Goal: Task Accomplishment & Management: Complete application form

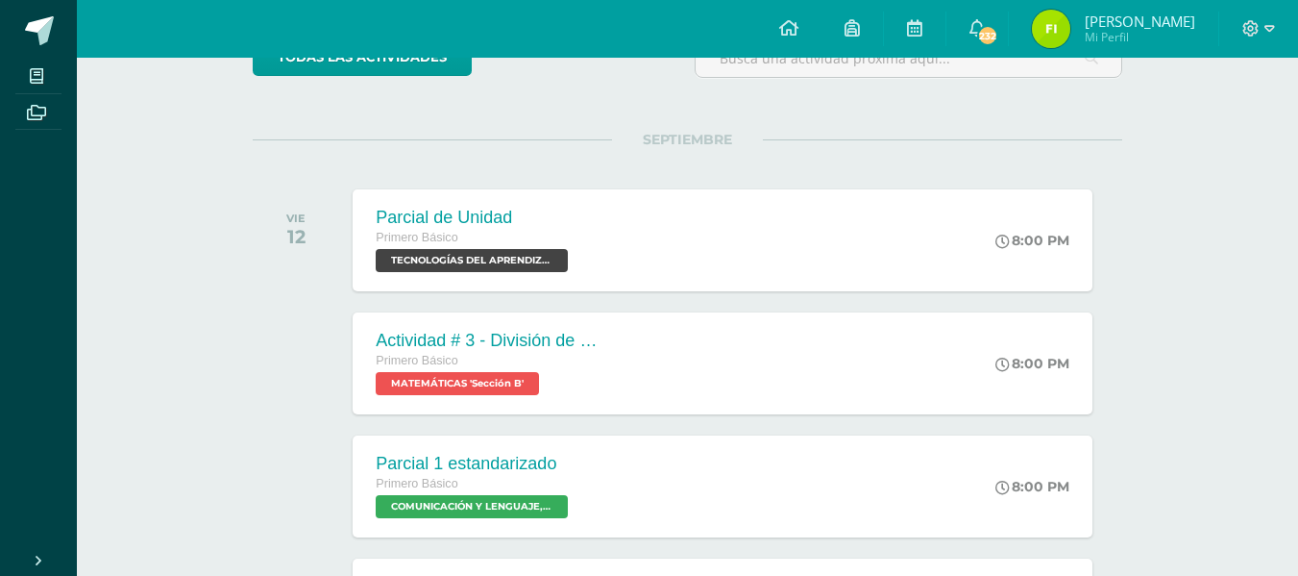
scroll to position [192, 0]
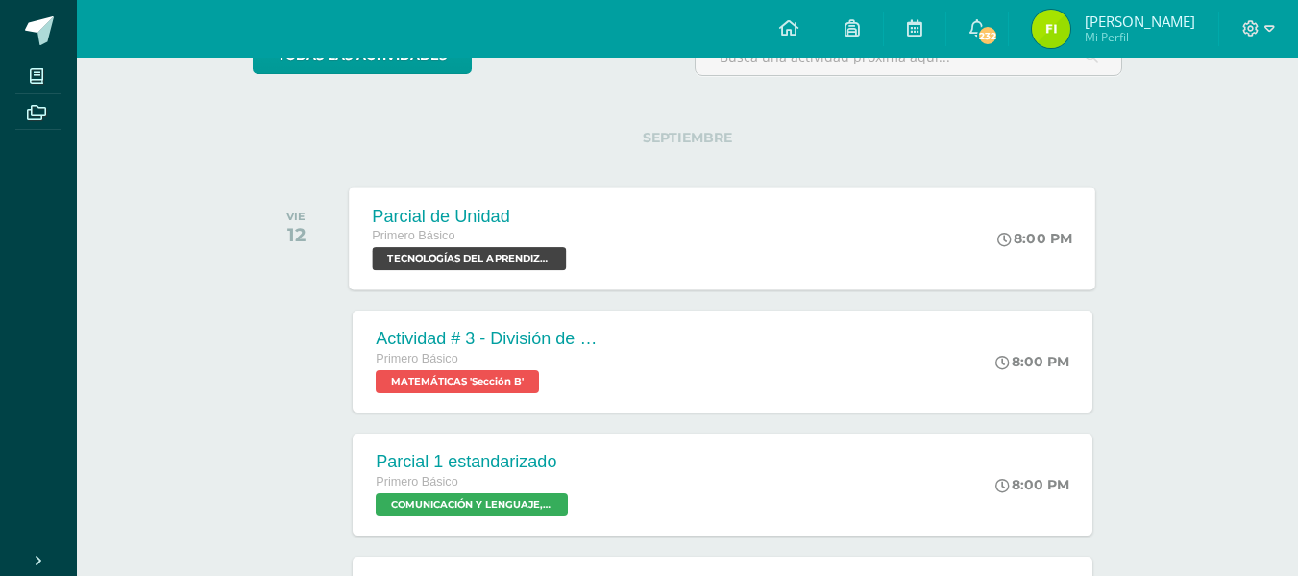
click at [493, 259] on span "TECNOLOGÍAS DEL APRENDIZAJE Y LA COMUNICACIÓN 'Sección B'" at bounding box center [470, 258] width 194 height 23
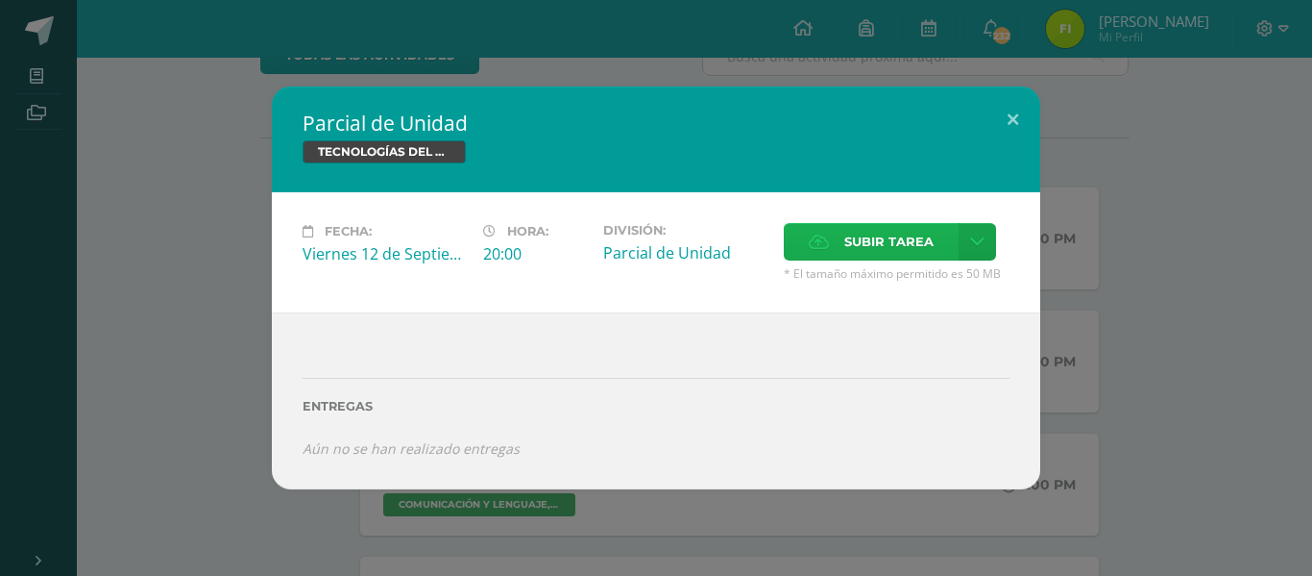
click at [872, 248] on span "Subir tarea" at bounding box center [889, 242] width 89 height 36
click at [0, 0] on input "Subir tarea" at bounding box center [0, 0] width 0 height 0
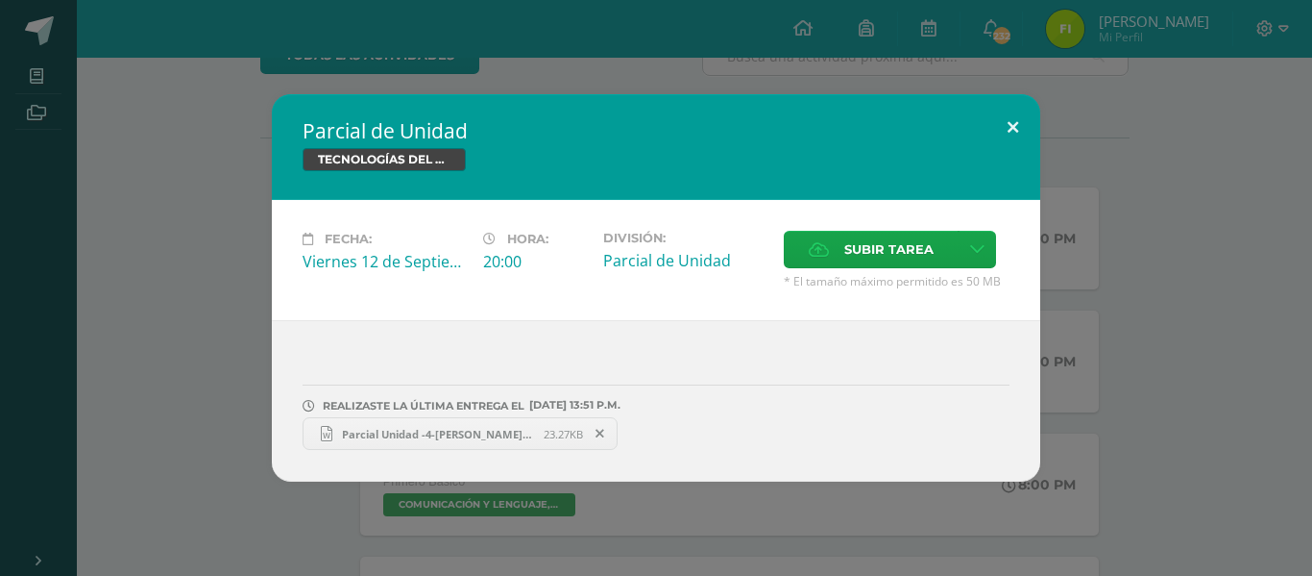
click at [1002, 122] on button at bounding box center [1013, 126] width 55 height 65
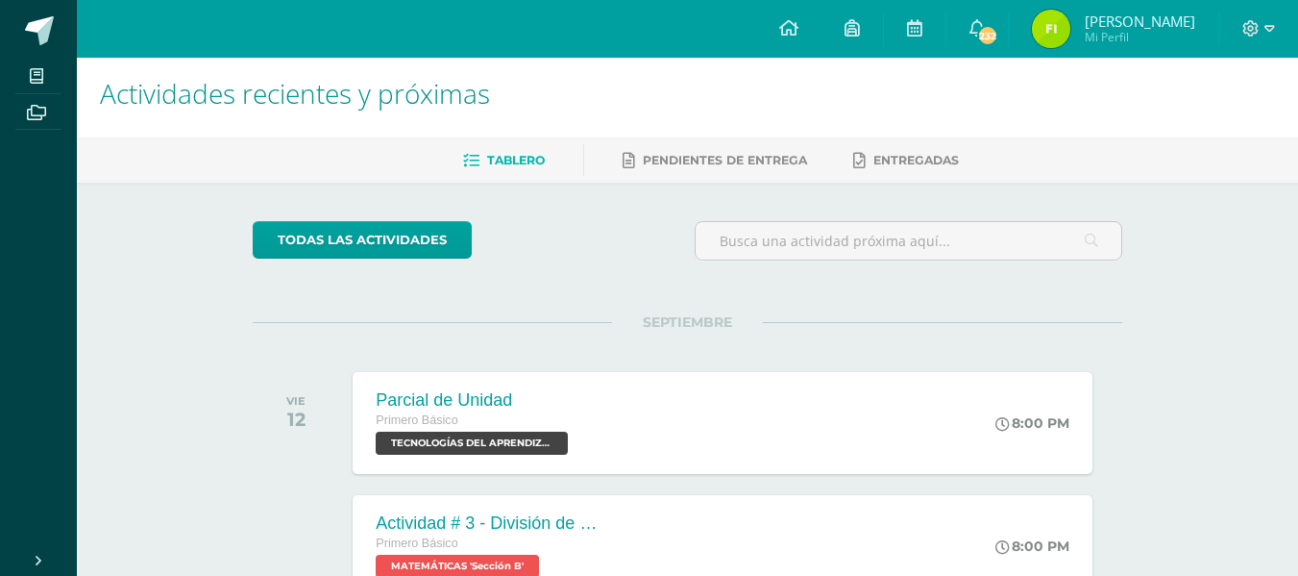
scroll to position [0, 0]
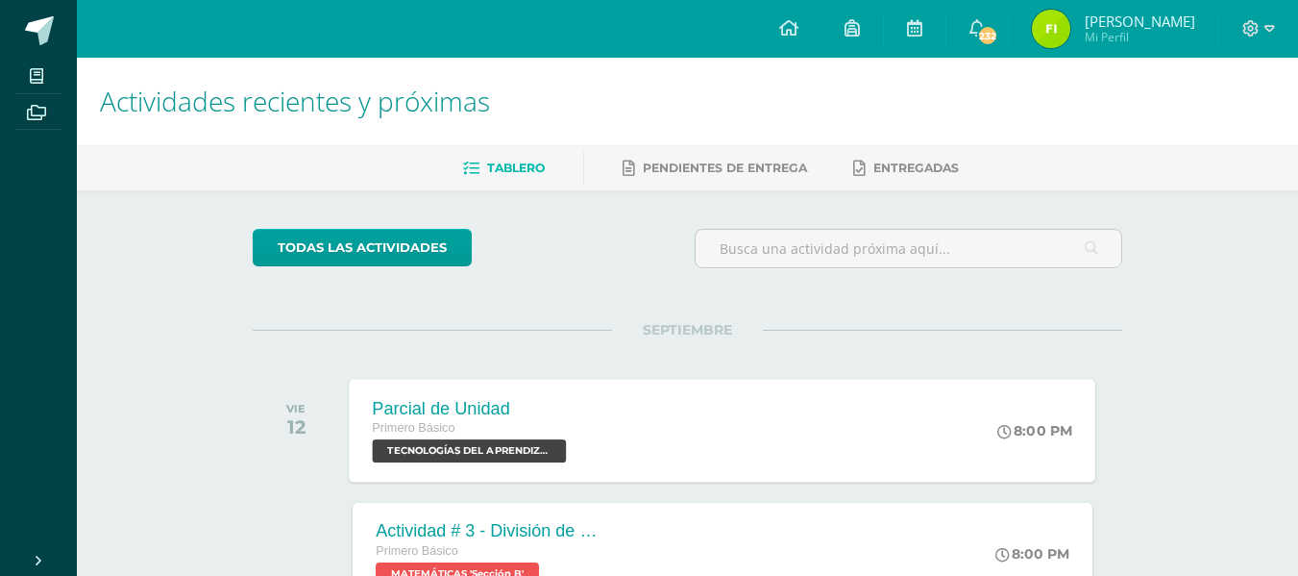
click at [531, 449] on span "TECNOLOGÍAS DEL APRENDIZAJE Y LA COMUNICACIÓN 'Sección B'" at bounding box center [470, 450] width 194 height 23
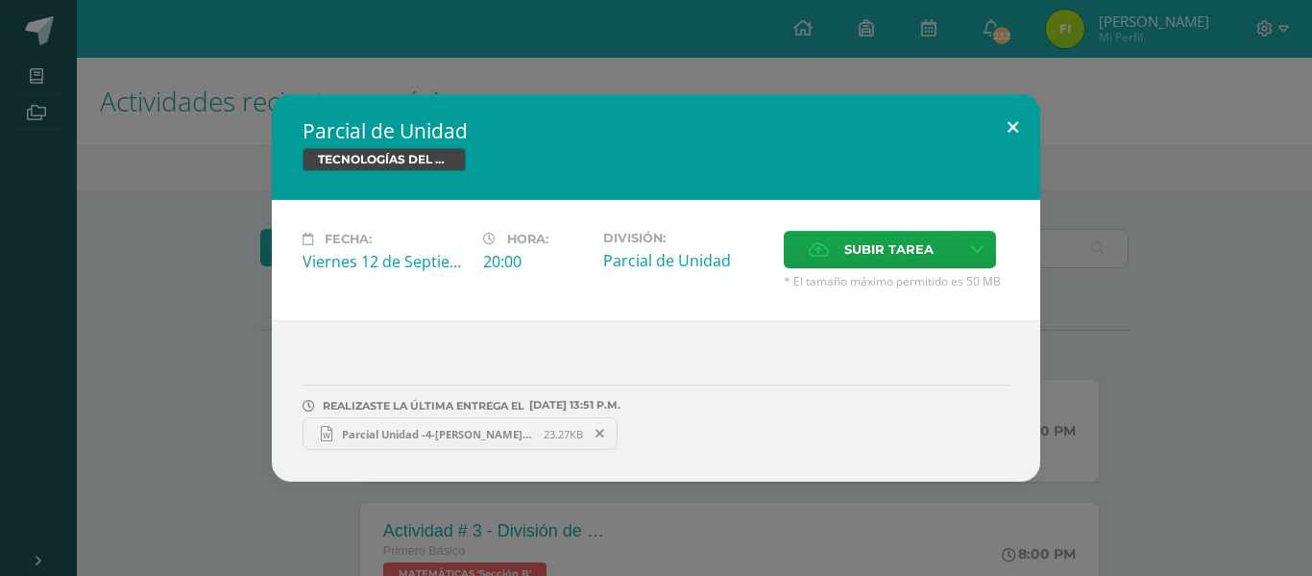
click at [1011, 126] on button at bounding box center [1013, 126] width 55 height 65
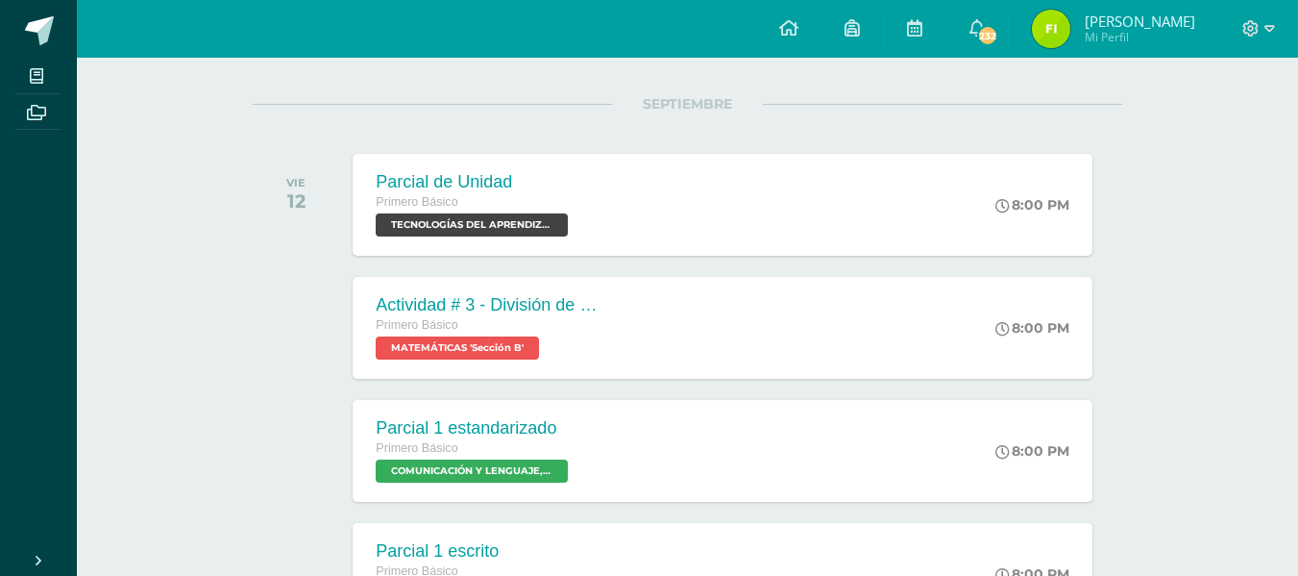
scroll to position [192, 0]
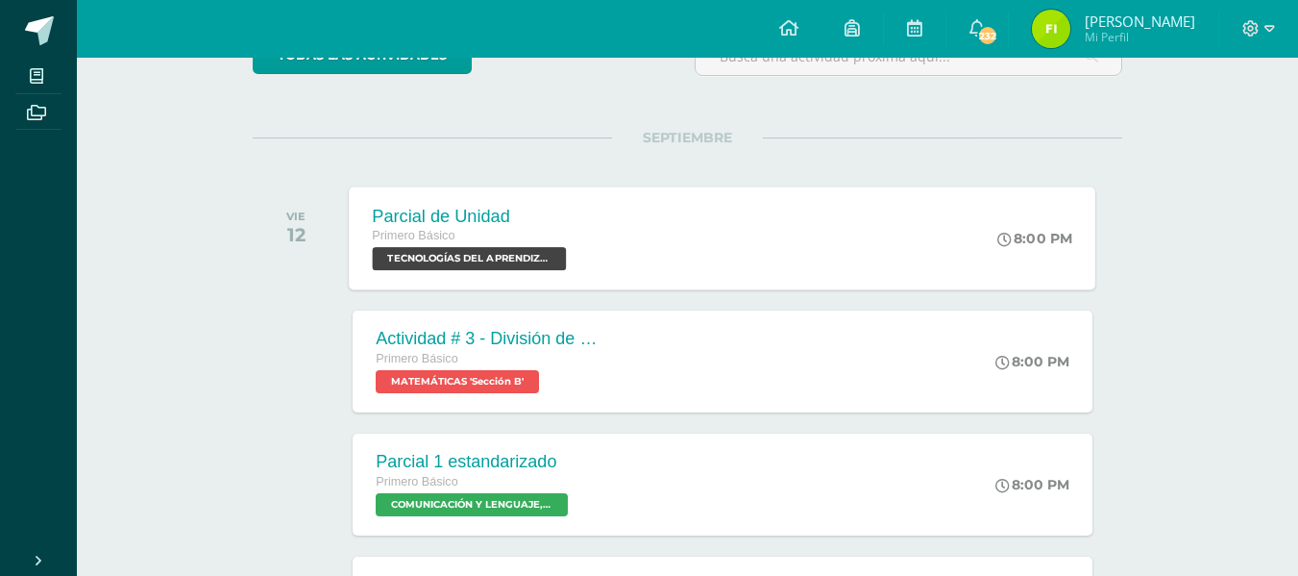
click at [466, 247] on div "Primero Básico TECNOLOGÍAS DEL APRENDIZAJE Y LA COMUNICACIÓN 'Sección B'" at bounding box center [472, 248] width 199 height 44
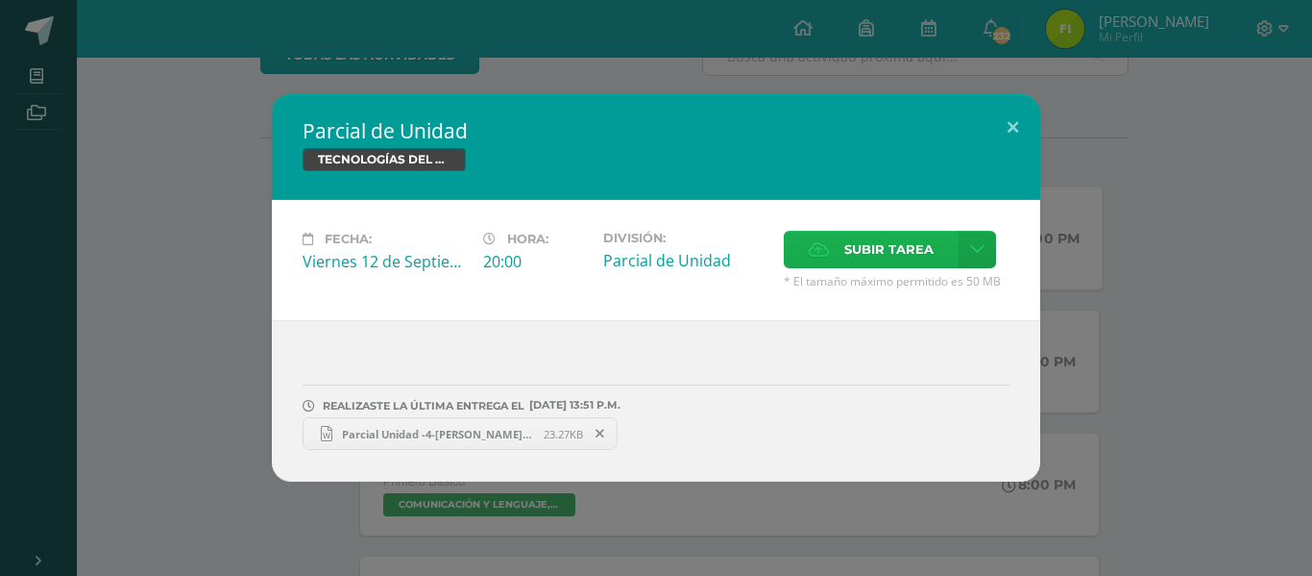
click at [831, 251] on label "Subir tarea" at bounding box center [871, 249] width 175 height 37
click at [0, 0] on input "Subir tarea" at bounding box center [0, 0] width 0 height 0
click at [601, 428] on icon at bounding box center [600, 433] width 9 height 13
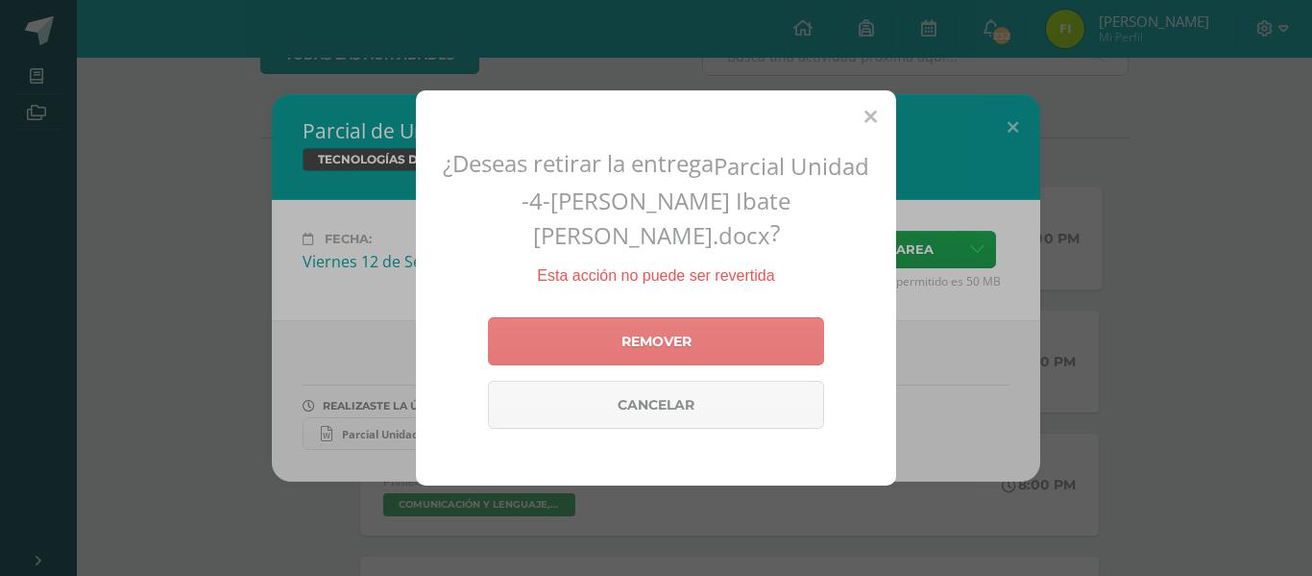
click at [673, 336] on link "Remover" at bounding box center [656, 341] width 336 height 48
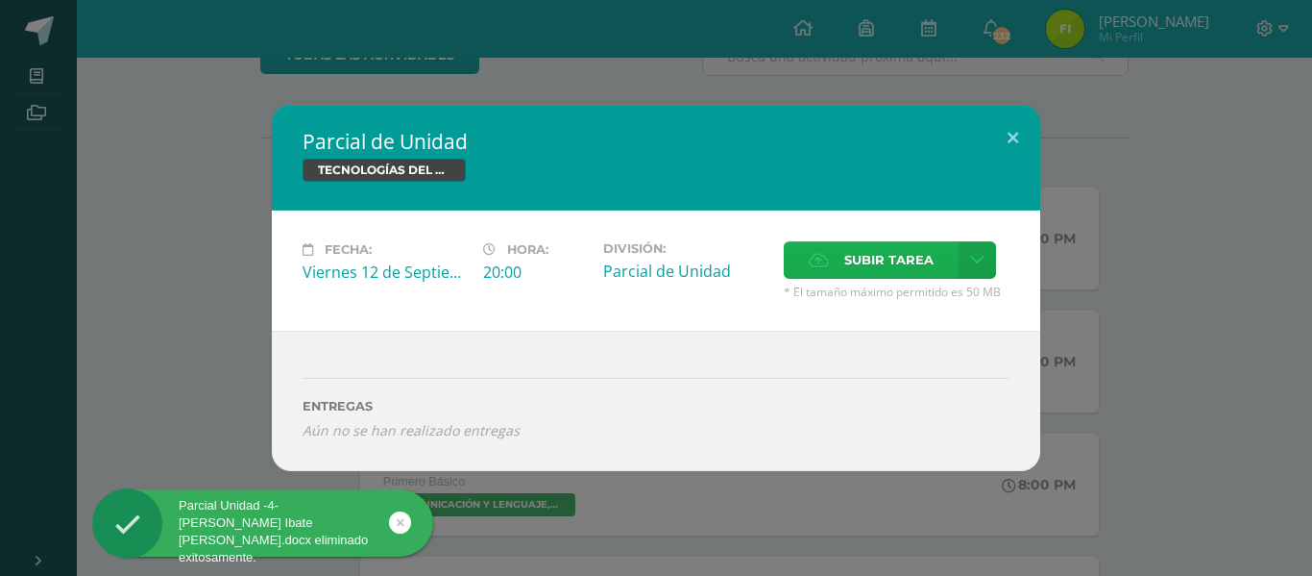
click at [860, 261] on span "Subir tarea" at bounding box center [889, 260] width 89 height 36
click at [0, 0] on input "Subir tarea" at bounding box center [0, 0] width 0 height 0
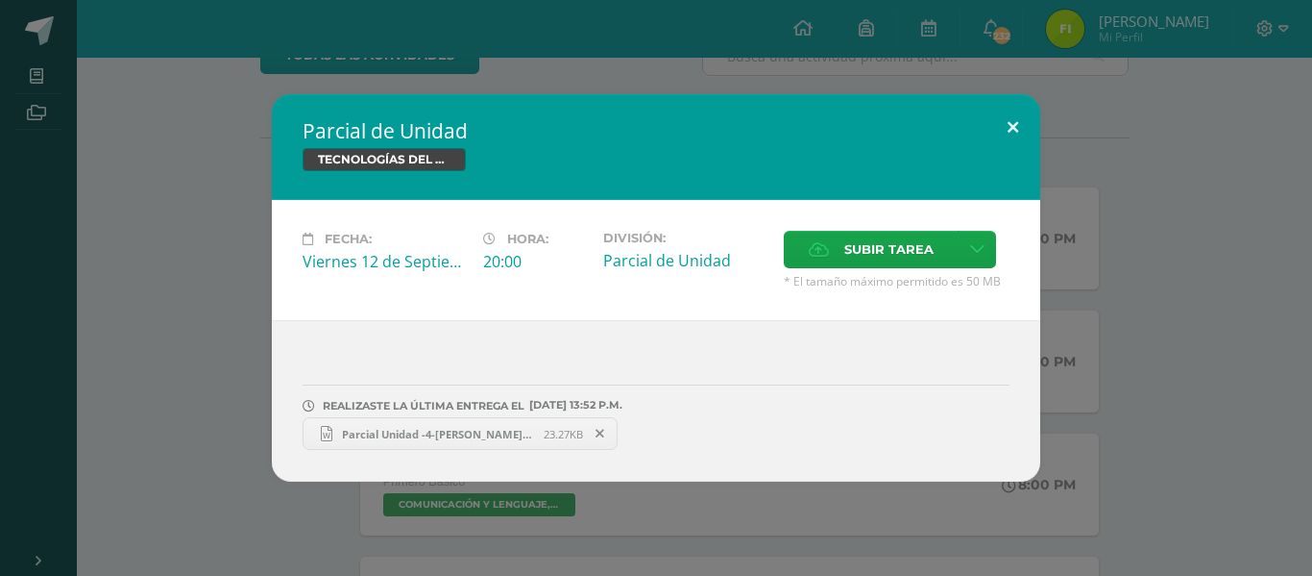
click at [1006, 132] on button at bounding box center [1013, 126] width 55 height 65
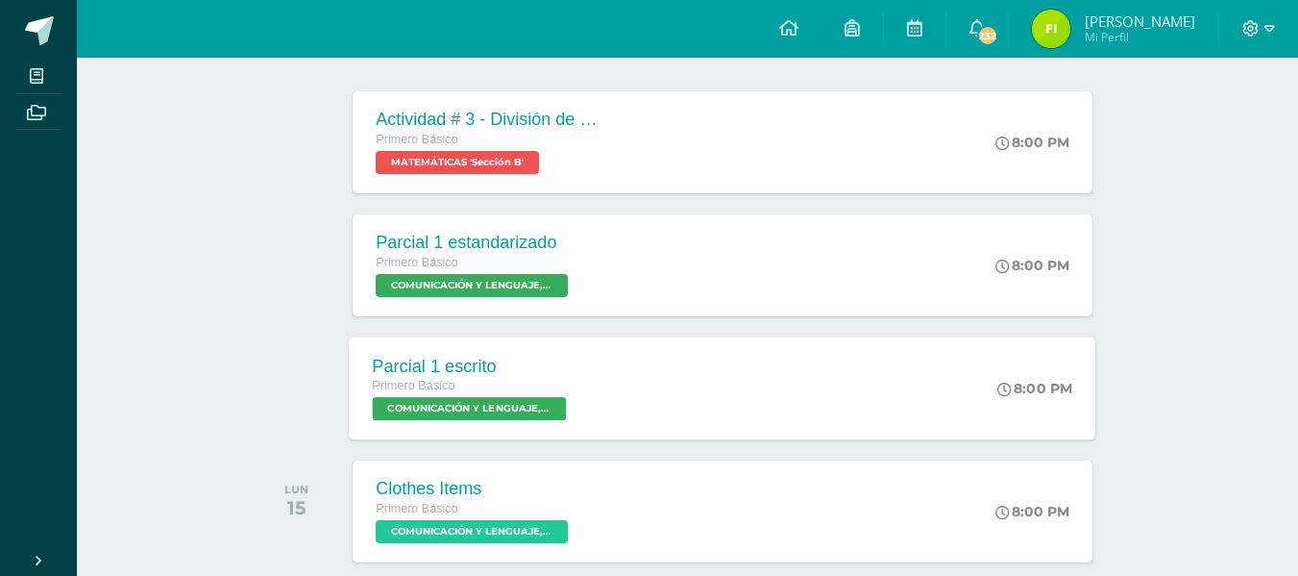
scroll to position [0, 0]
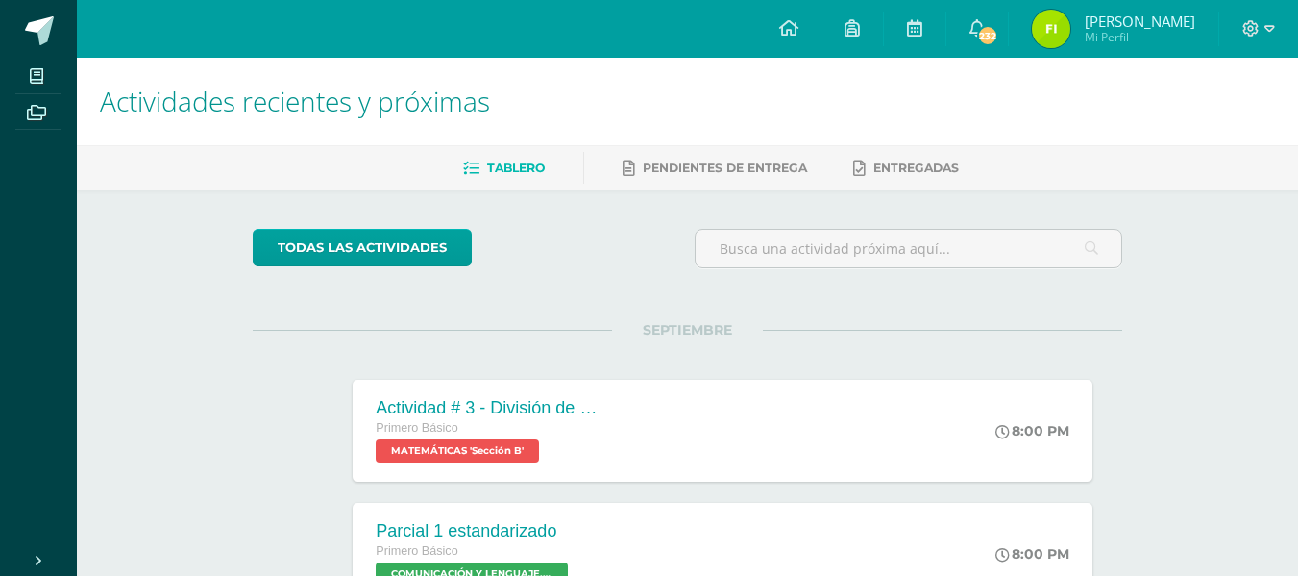
click at [1259, 16] on div at bounding box center [1258, 29] width 79 height 58
click at [1261, 31] on span at bounding box center [1258, 28] width 33 height 21
click at [1255, 129] on link "Cerrar sesión" at bounding box center [1198, 131] width 152 height 28
